Goal: Information Seeking & Learning: Learn about a topic

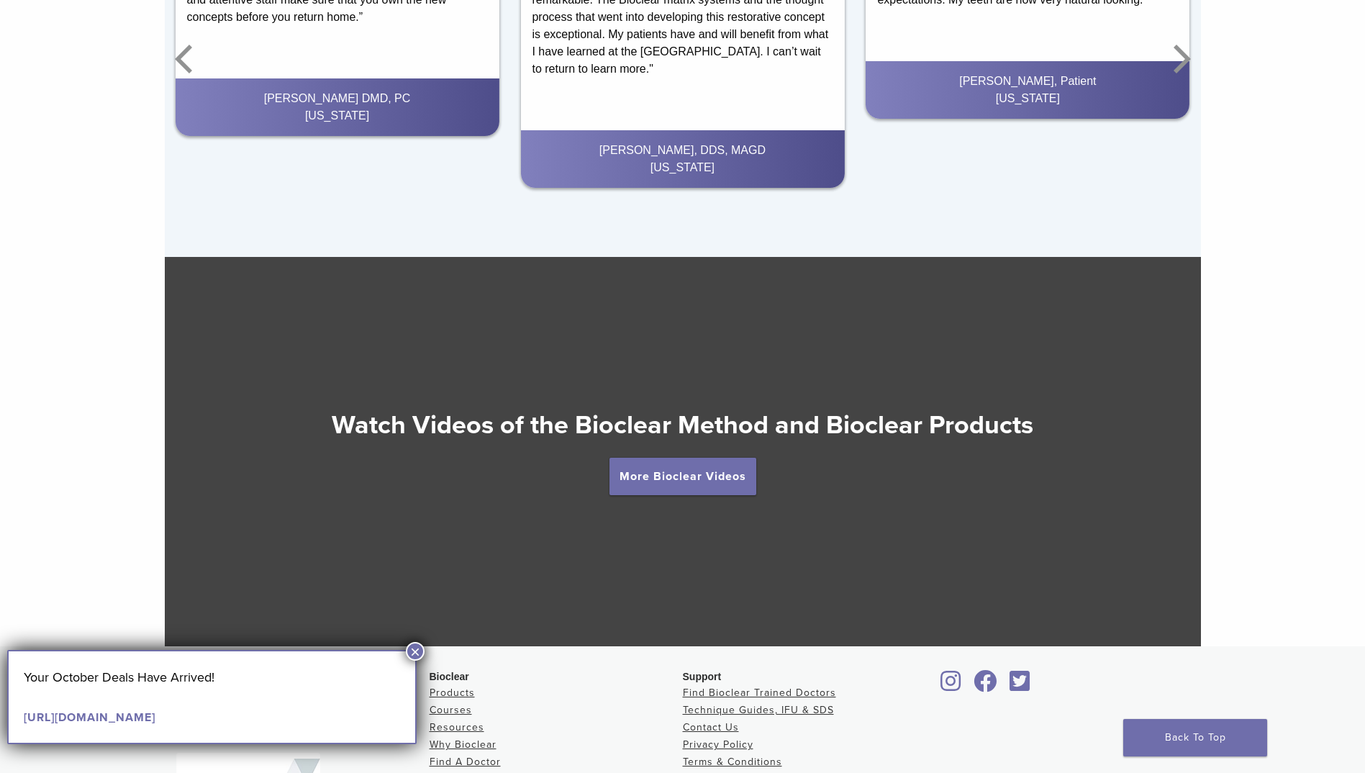
scroll to position [2518, 0]
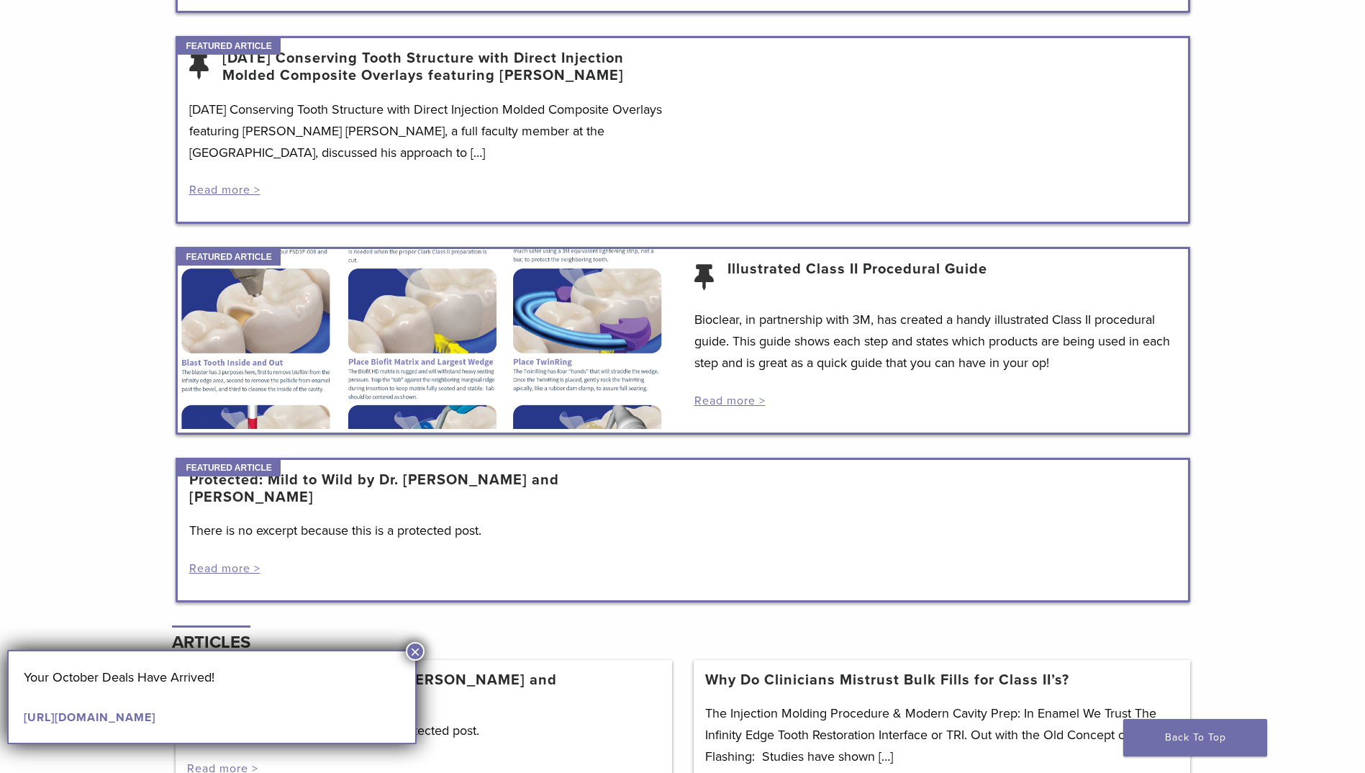
scroll to position [935, 0]
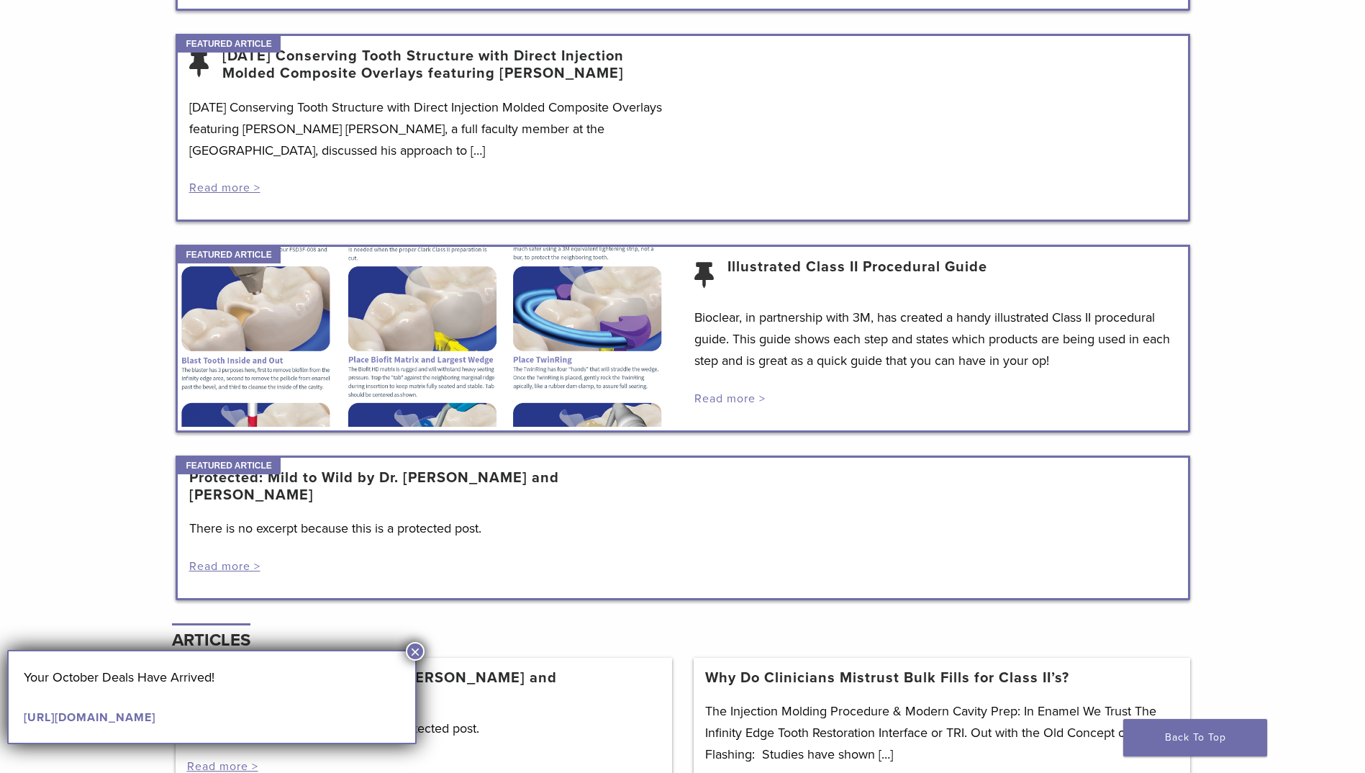
click at [723, 396] on link "Read more >" at bounding box center [729, 398] width 71 height 14
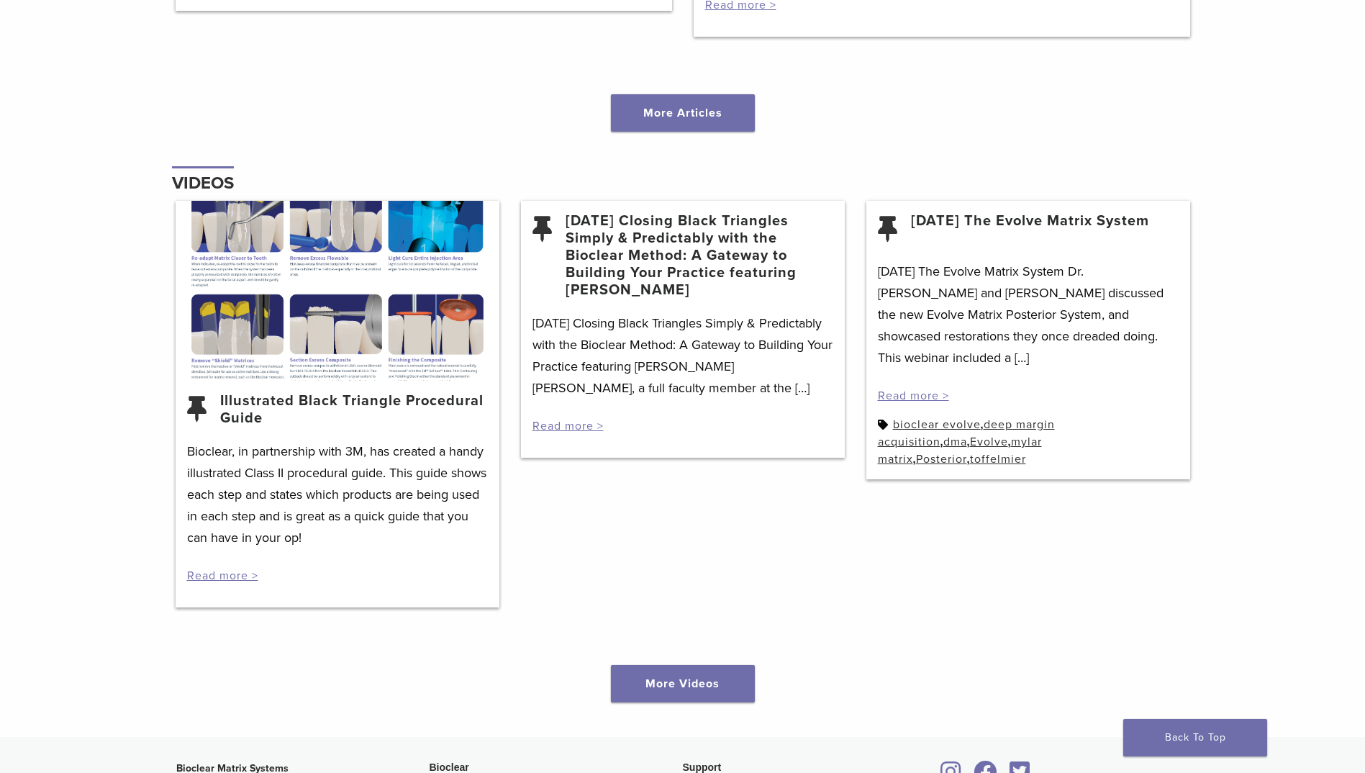
scroll to position [1727, 0]
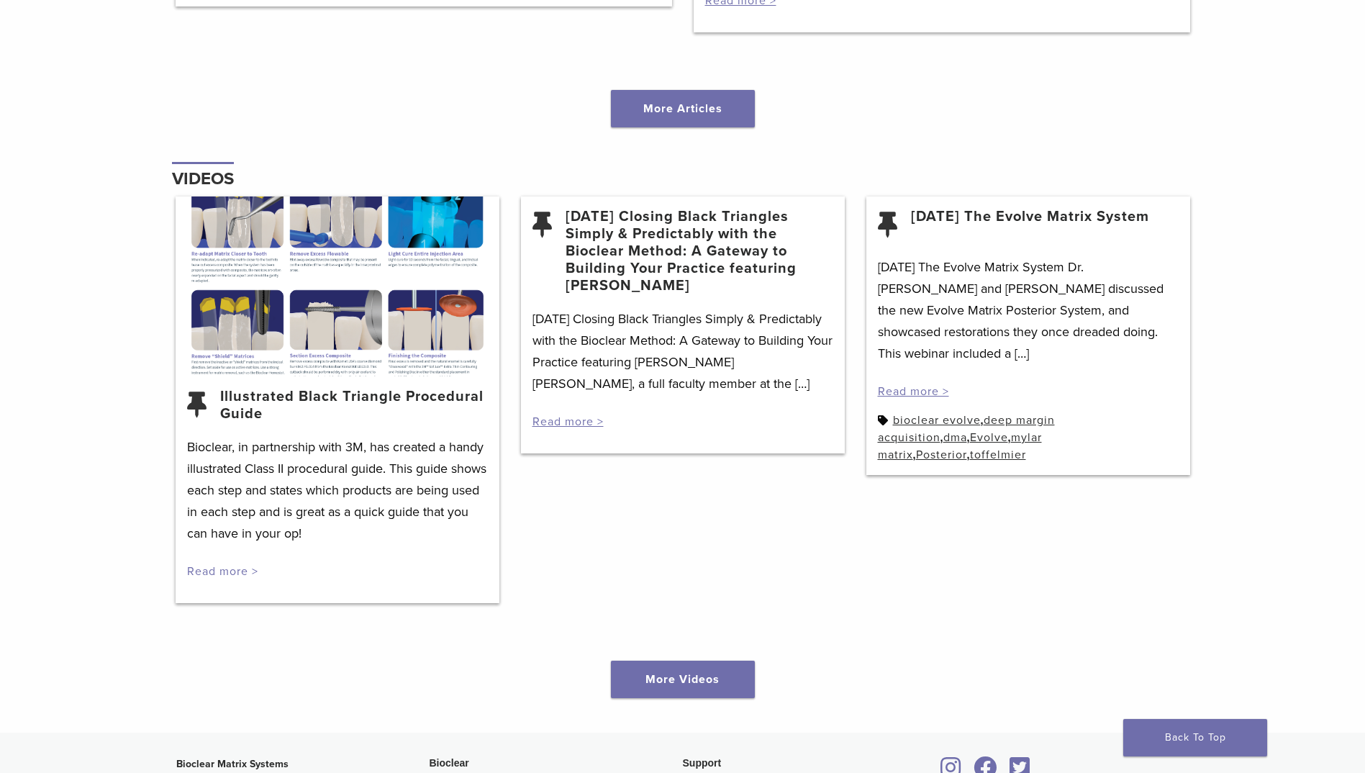
click at [227, 568] on link "Read more >" at bounding box center [222, 571] width 71 height 14
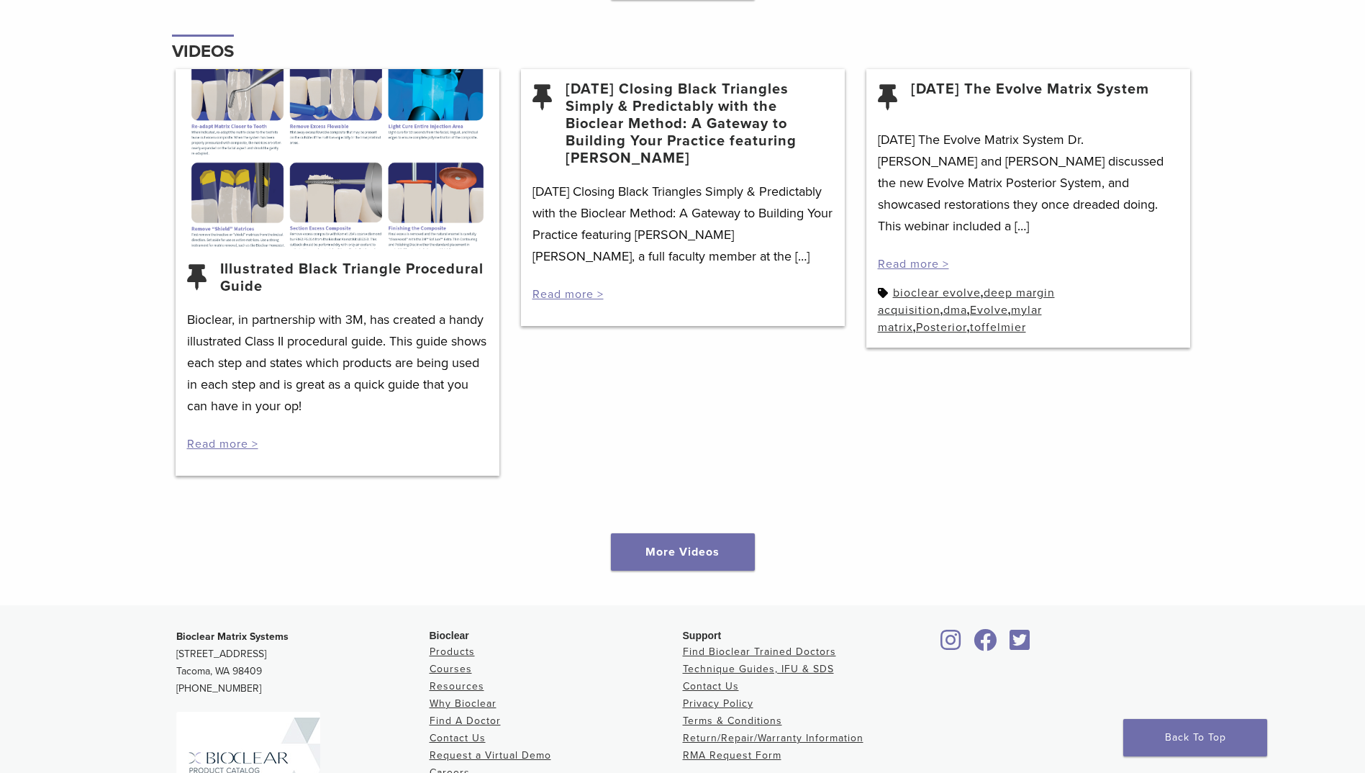
scroll to position [1870, 0]
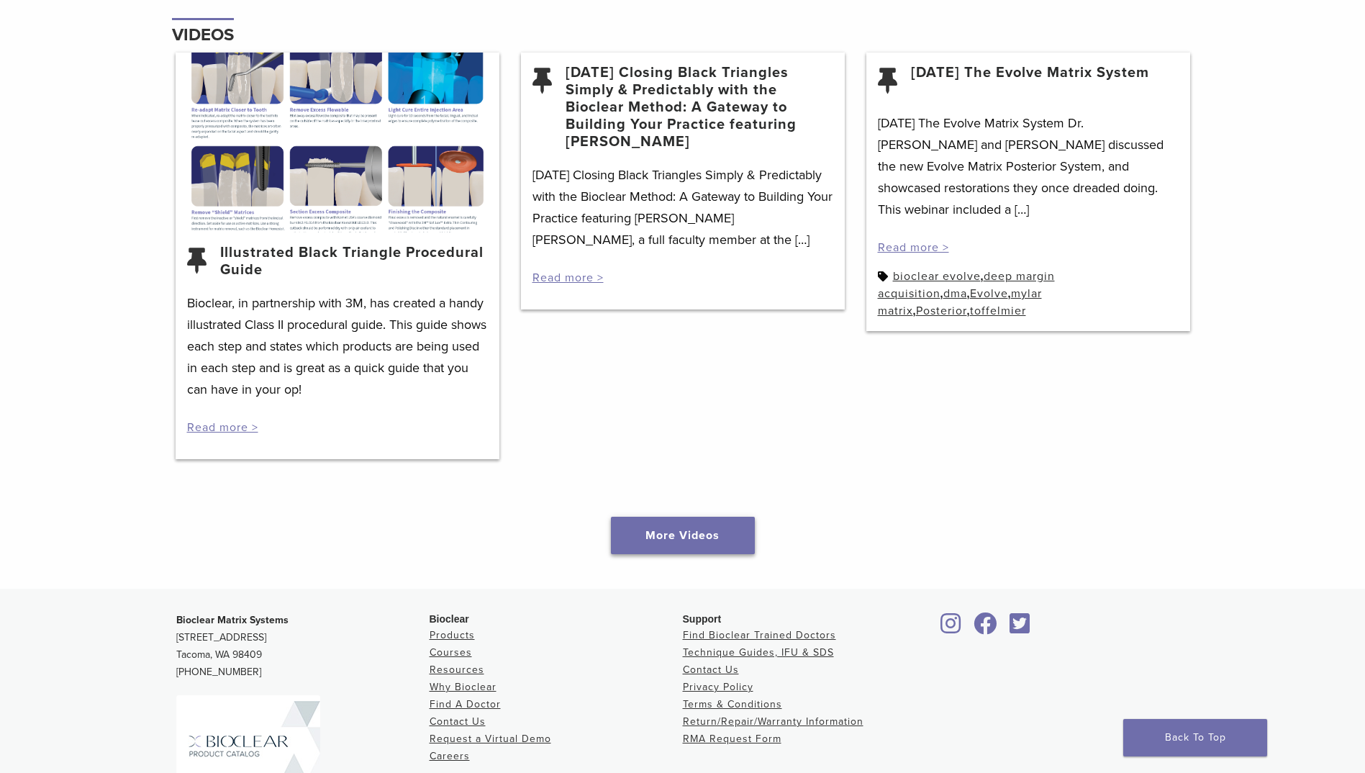
click at [667, 534] on link "More Videos" at bounding box center [683, 535] width 144 height 37
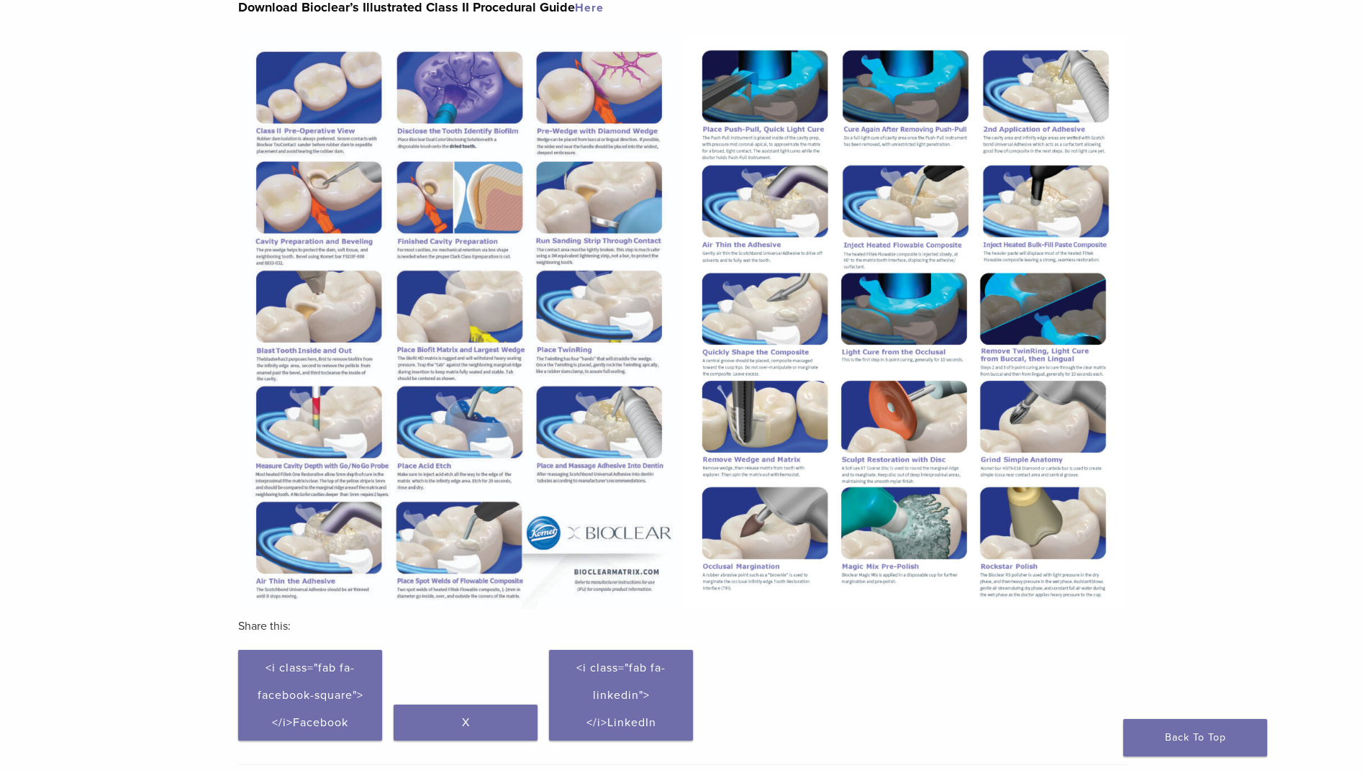
scroll to position [92, 0]
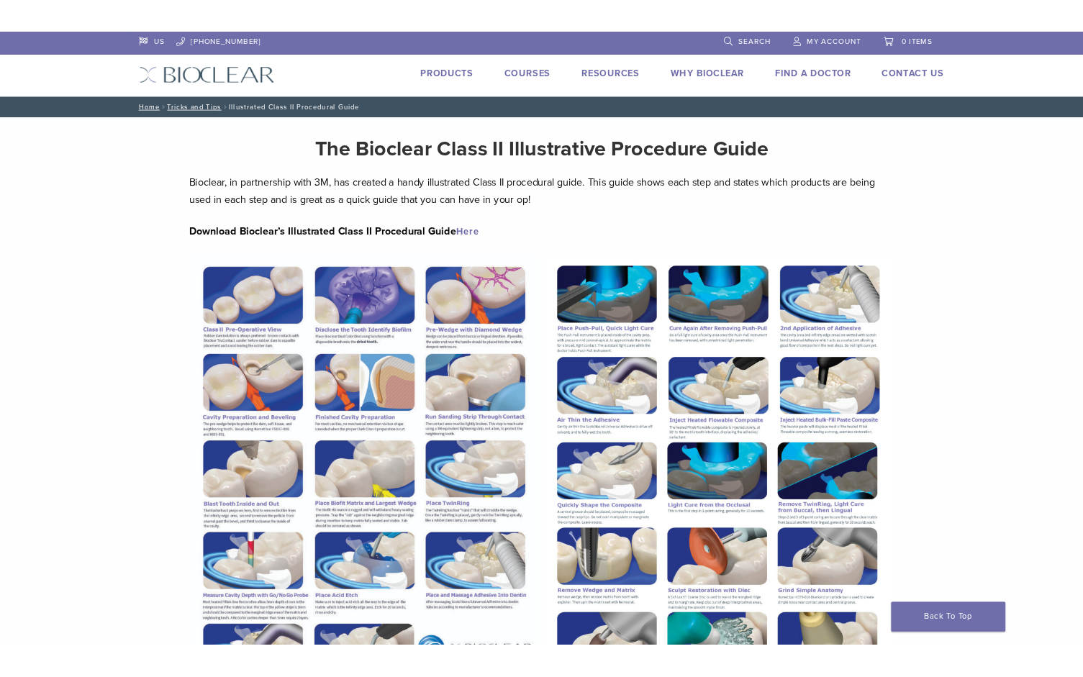
scroll to position [92, 0]
